Goal: Information Seeking & Learning: Learn about a topic

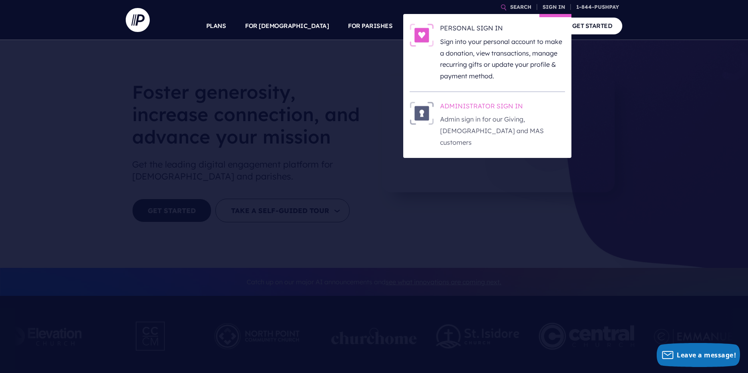
click at [512, 110] on h6 "ADMINISTRATOR SIGN IN" at bounding box center [502, 108] width 125 height 12
click at [449, 109] on h6 "ADMINISTRATOR SIGN IN" at bounding box center [502, 108] width 125 height 12
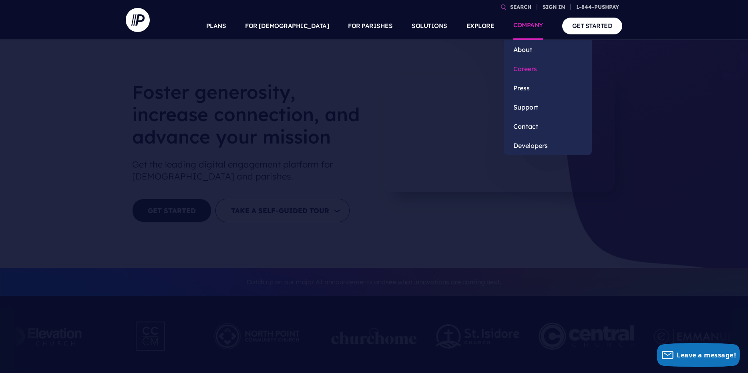
click at [538, 65] on link "Careers" at bounding box center [548, 68] width 88 height 19
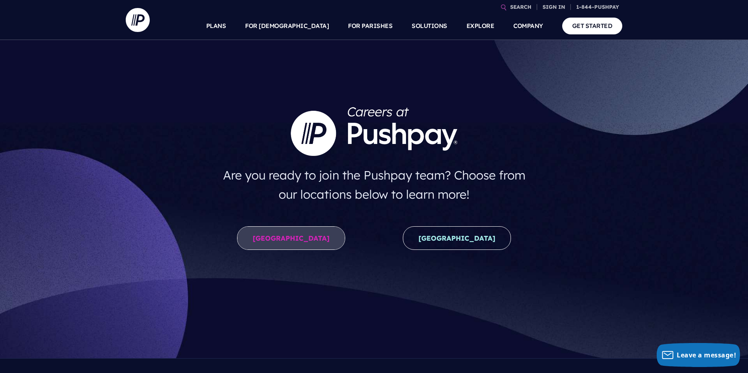
click at [269, 239] on link "United States" at bounding box center [291, 239] width 108 height 24
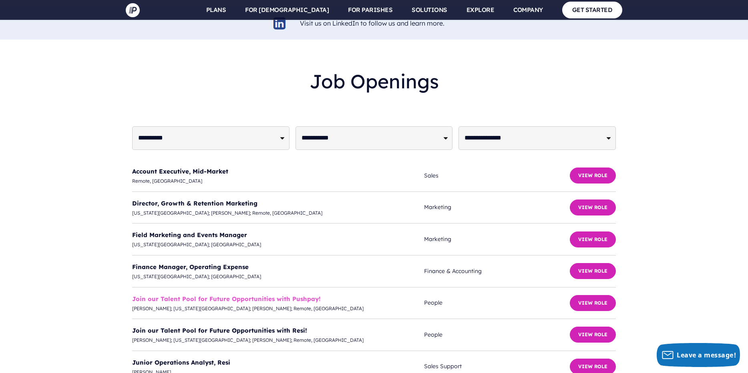
scroll to position [1921, 0]
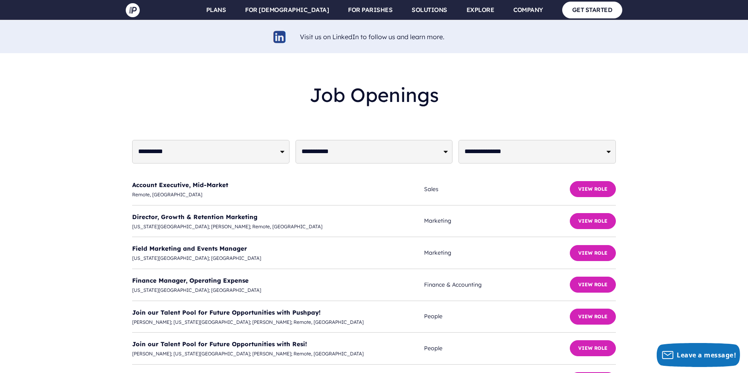
click at [445, 140] on select "**********" at bounding box center [373, 152] width 157 height 24
